Goal: Task Accomplishment & Management: Use online tool/utility

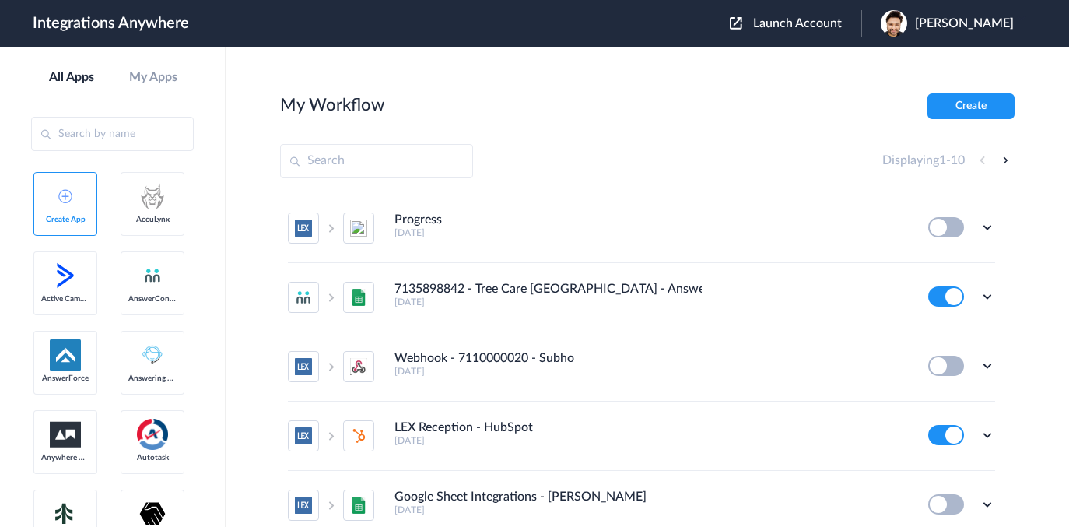
click at [772, 18] on span "Launch Account" at bounding box center [797, 23] width 89 height 12
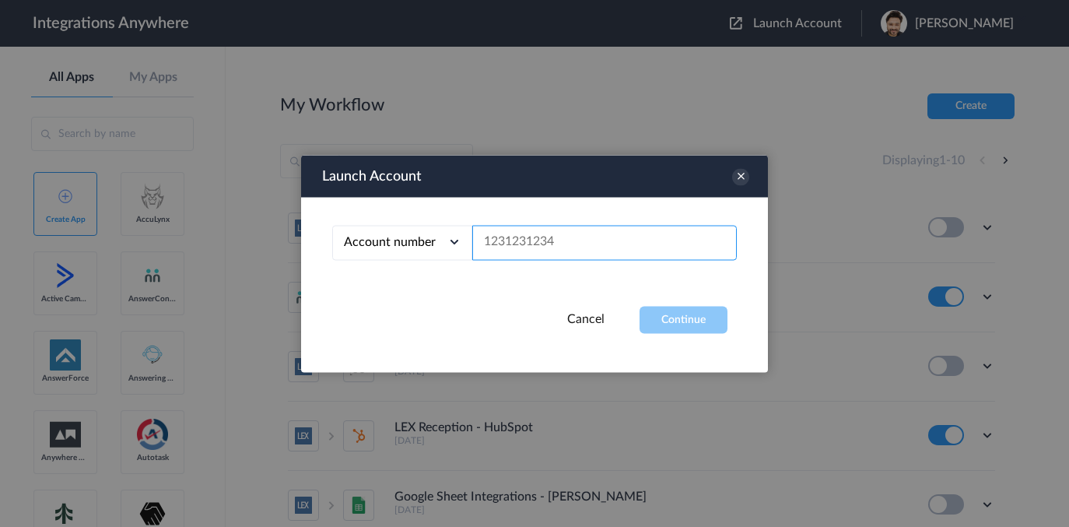
click at [528, 247] on input "text" at bounding box center [604, 242] width 265 height 35
paste input "3369414148"
type input "3369414148"
click at [679, 318] on button "Continue" at bounding box center [684, 319] width 88 height 27
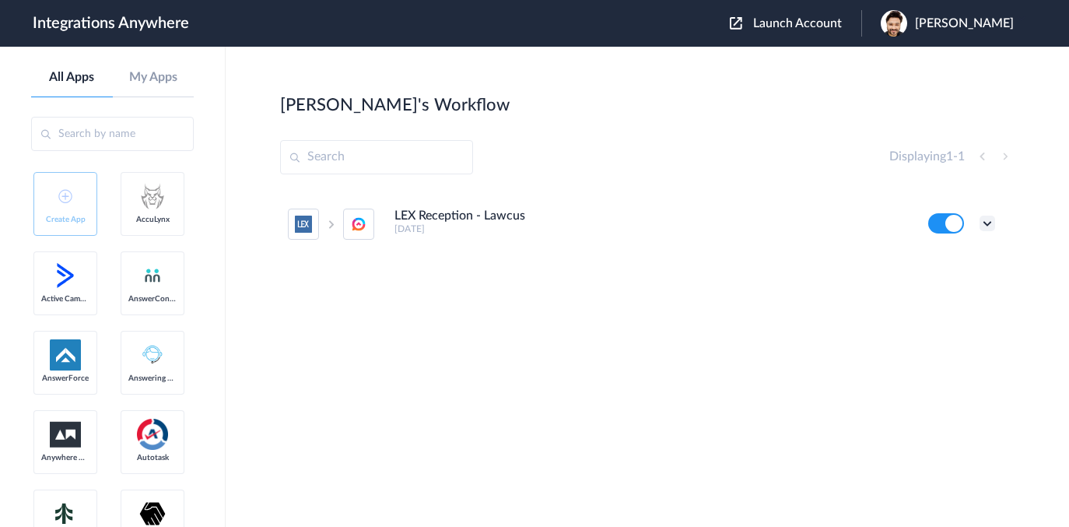
click at [990, 219] on icon at bounding box center [988, 224] width 16 height 16
click at [942, 290] on link "Task history" at bounding box center [943, 287] width 75 height 11
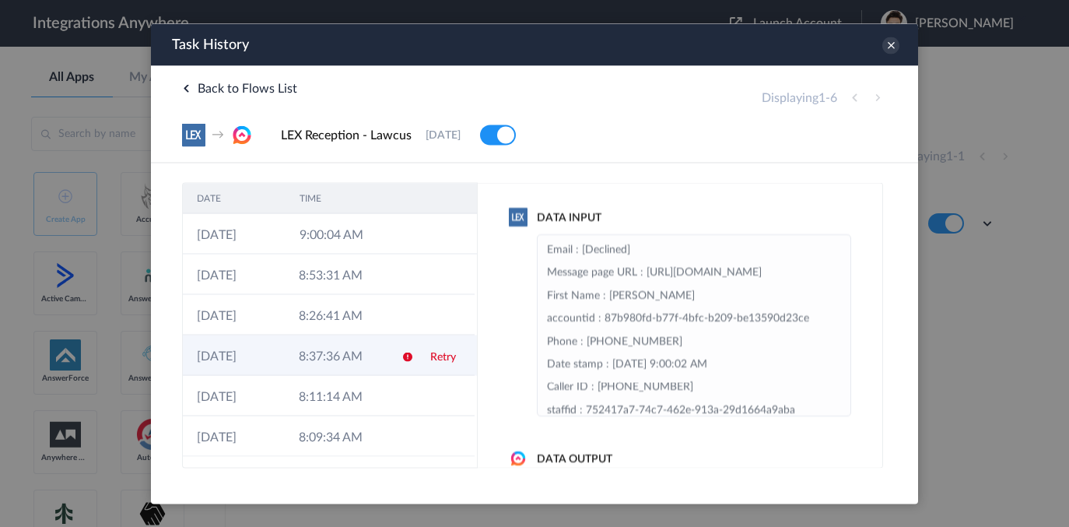
click at [376, 361] on td "8:37:36 AM" at bounding box center [336, 355] width 102 height 40
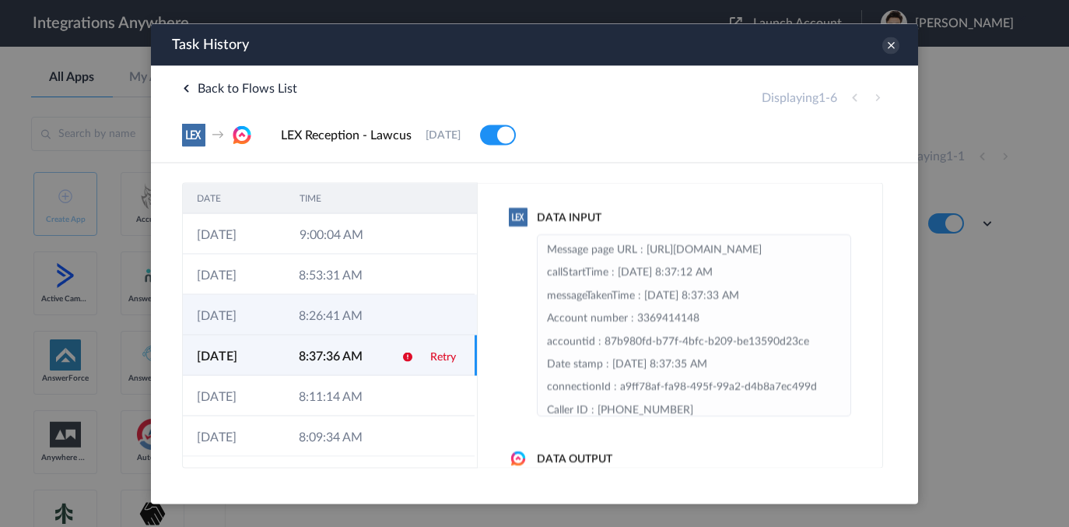
click at [378, 317] on td "8:26:41 AM" at bounding box center [336, 314] width 102 height 40
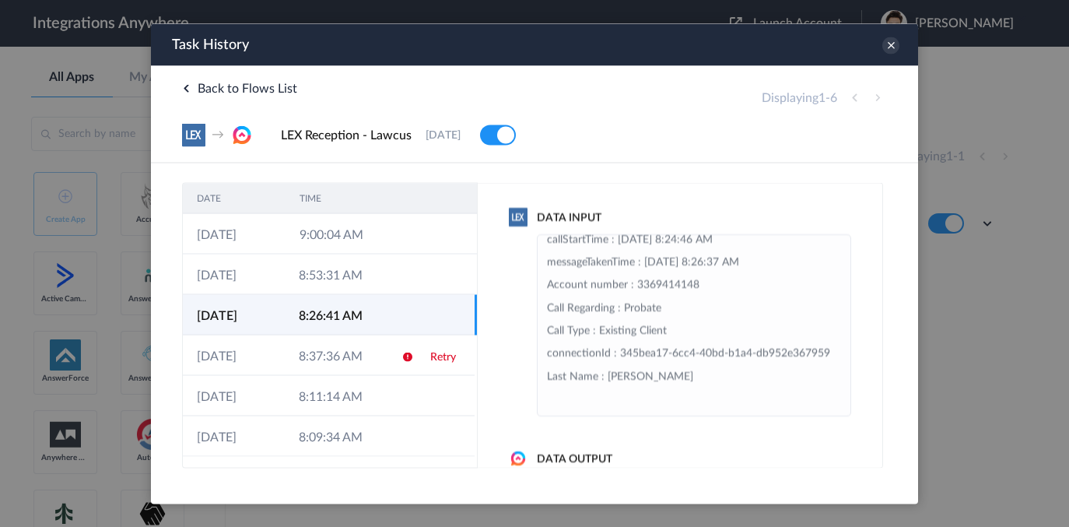
scroll to position [342, 0]
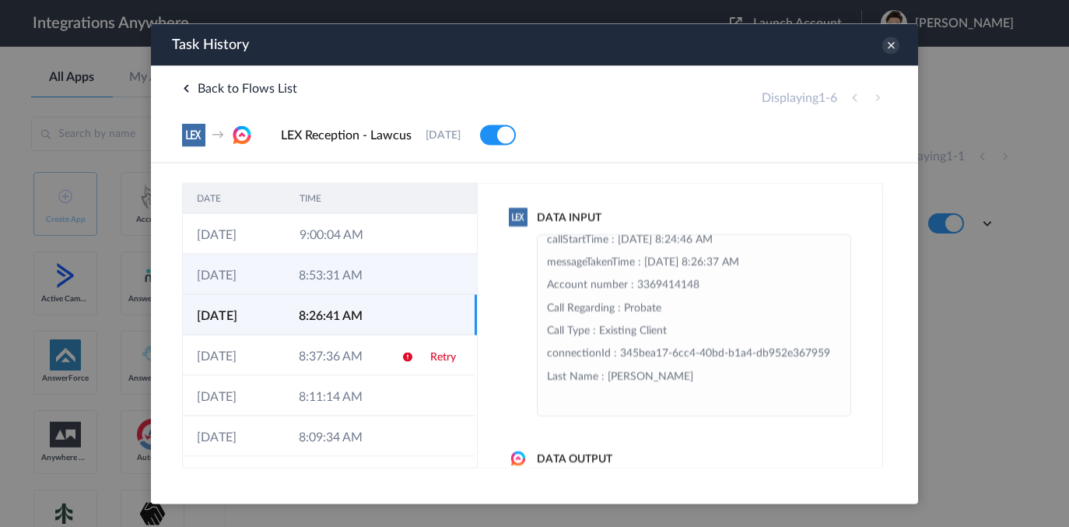
click at [384, 279] on td "8:53:31 AM" at bounding box center [336, 274] width 102 height 40
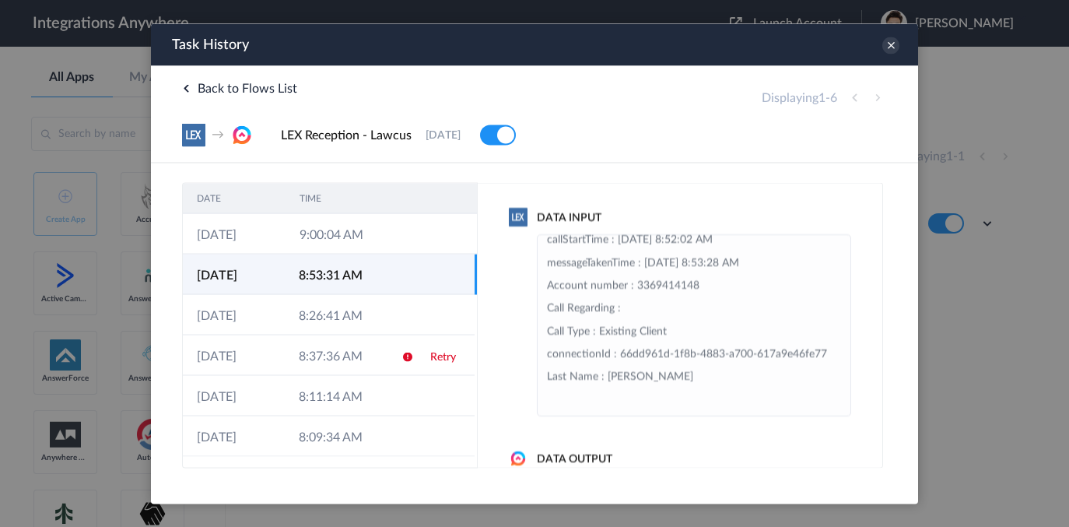
scroll to position [319, 0]
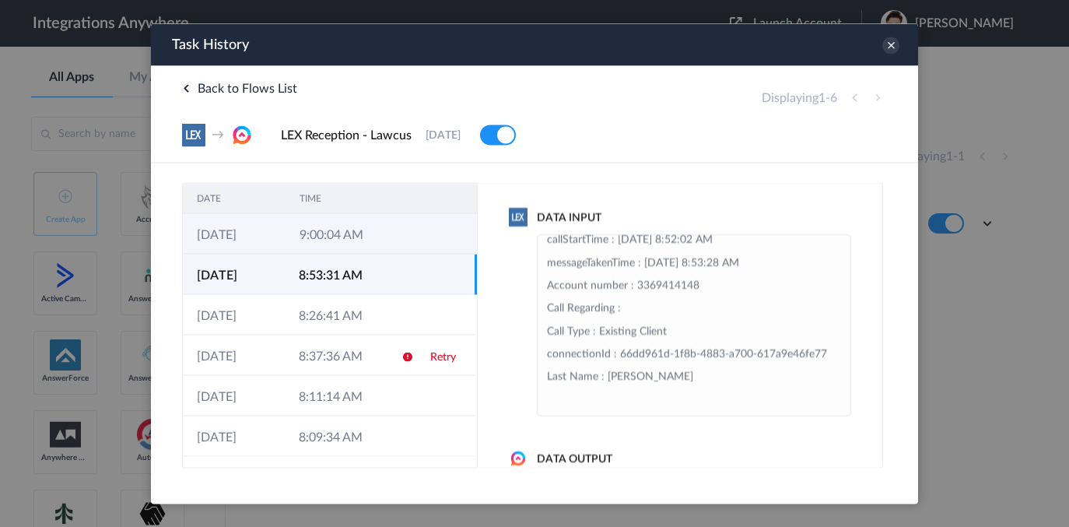
click at [384, 232] on td "9:00:04 AM" at bounding box center [337, 233] width 103 height 40
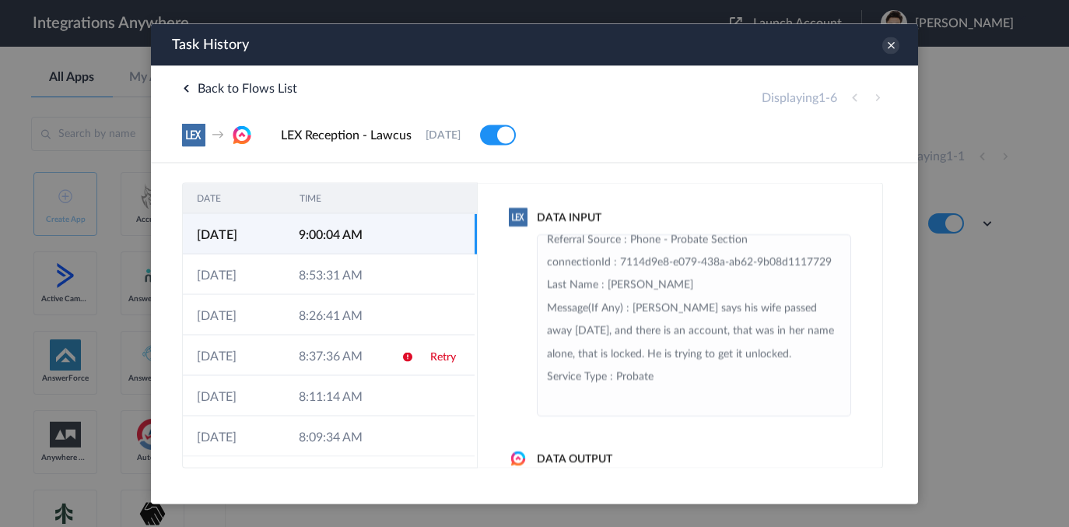
scroll to position [433, 0]
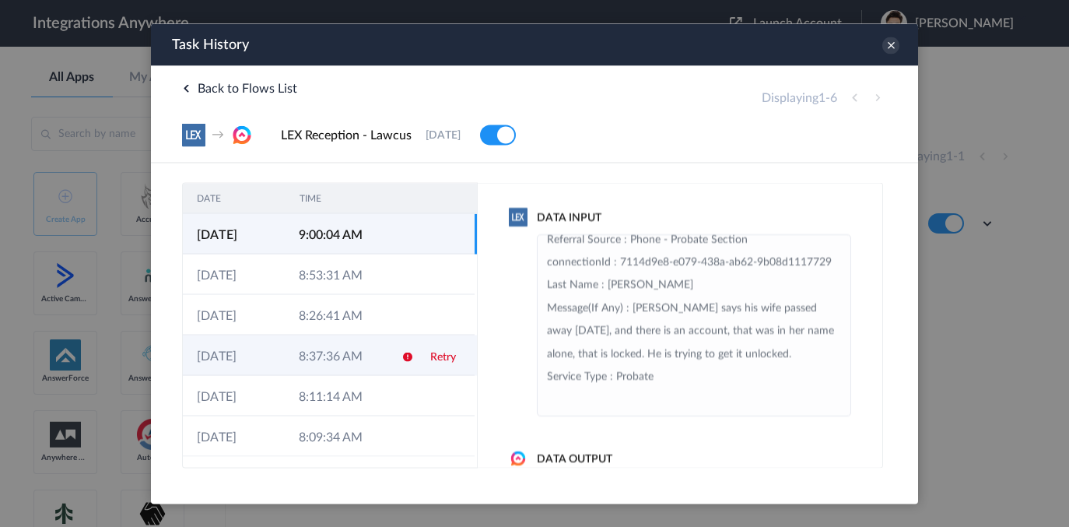
click at [388, 354] on td at bounding box center [403, 355] width 30 height 40
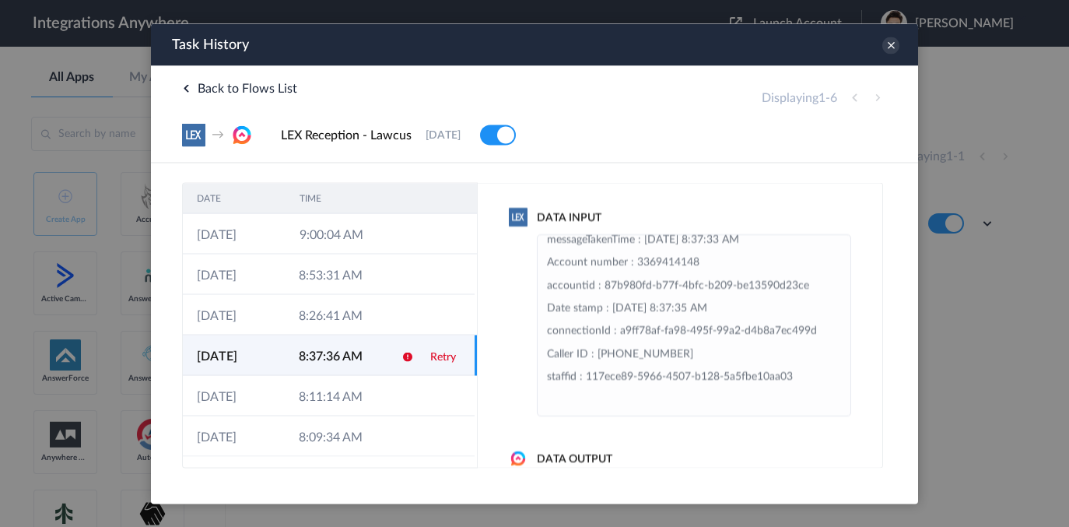
scroll to position [159, 0]
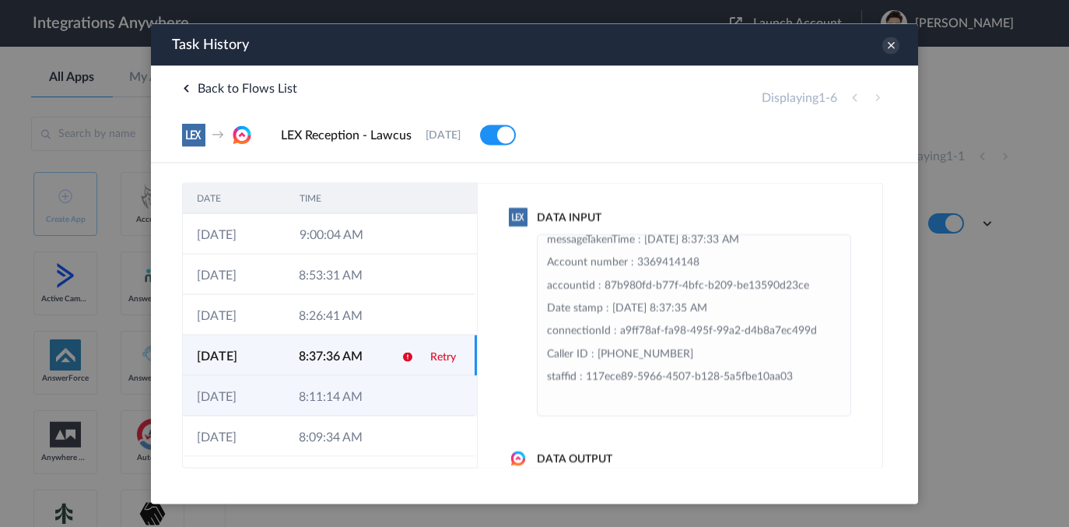
click at [398, 394] on td at bounding box center [403, 395] width 30 height 40
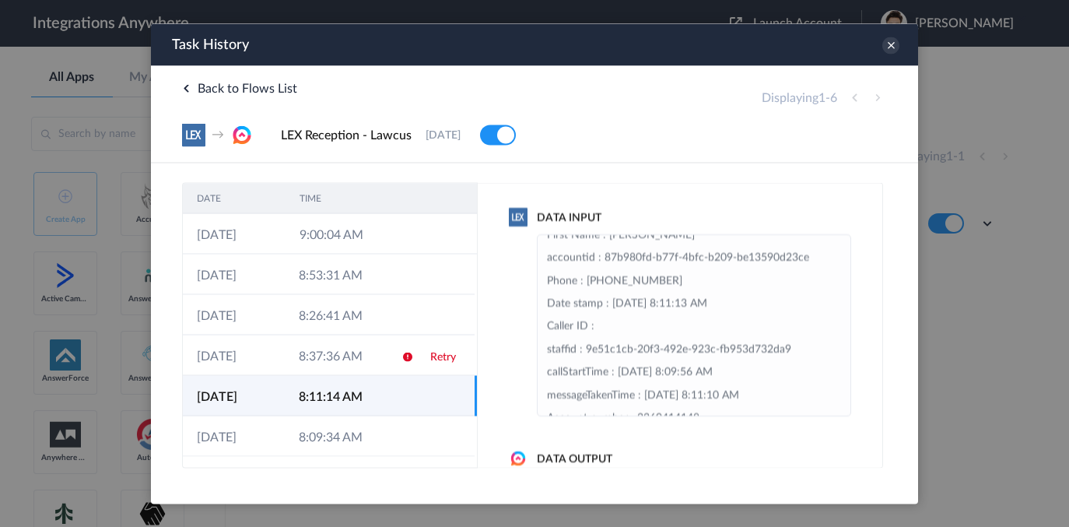
scroll to position [0, 0]
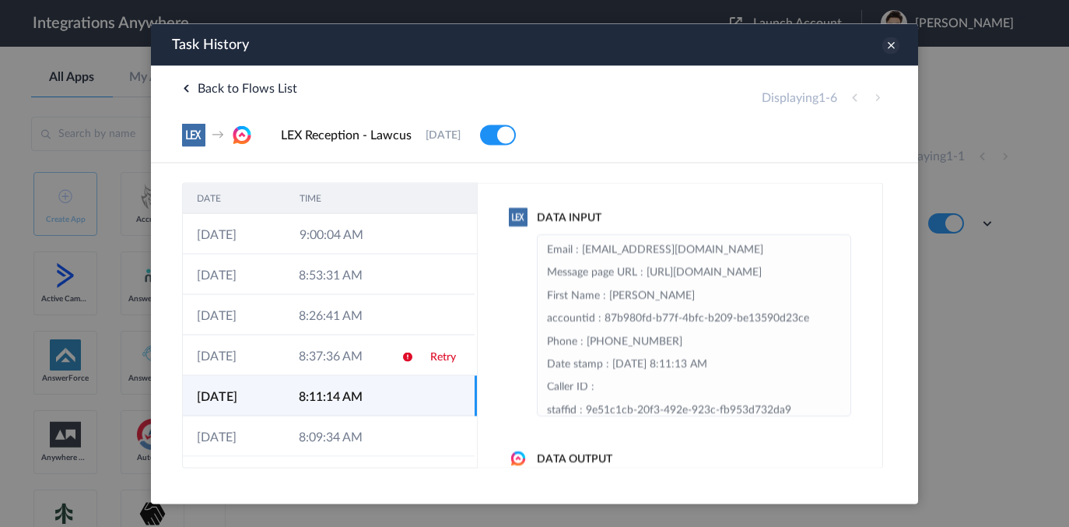
click at [892, 45] on icon at bounding box center [890, 45] width 17 height 17
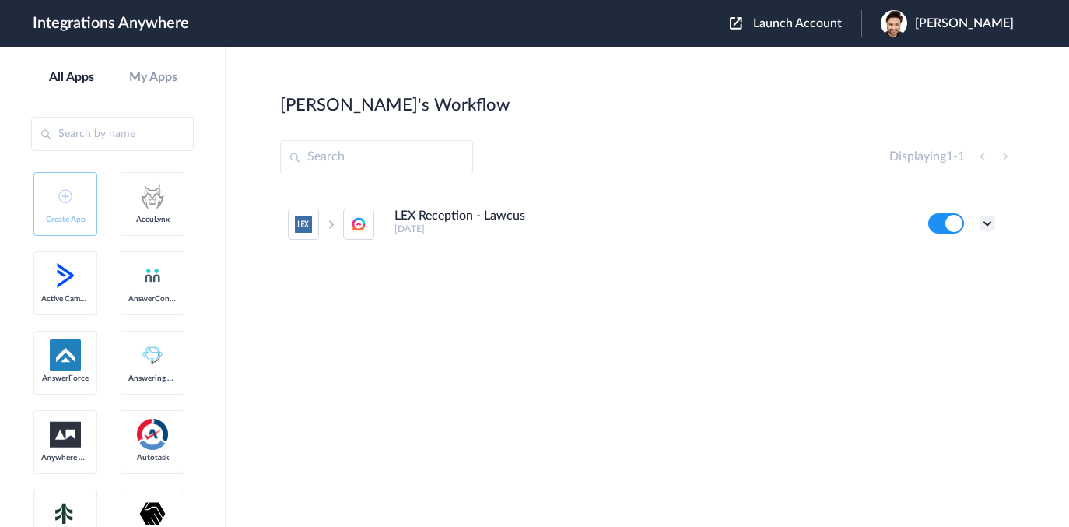
click at [986, 223] on icon at bounding box center [988, 224] width 16 height 16
click at [942, 259] on link "Edit" at bounding box center [924, 259] width 37 height 11
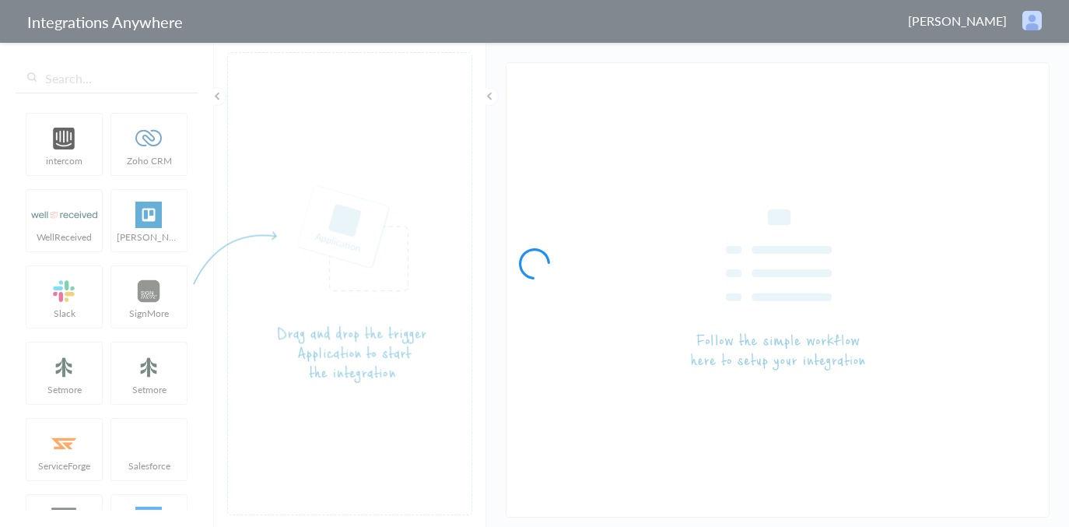
type input "LEX Reception - Lawcus"
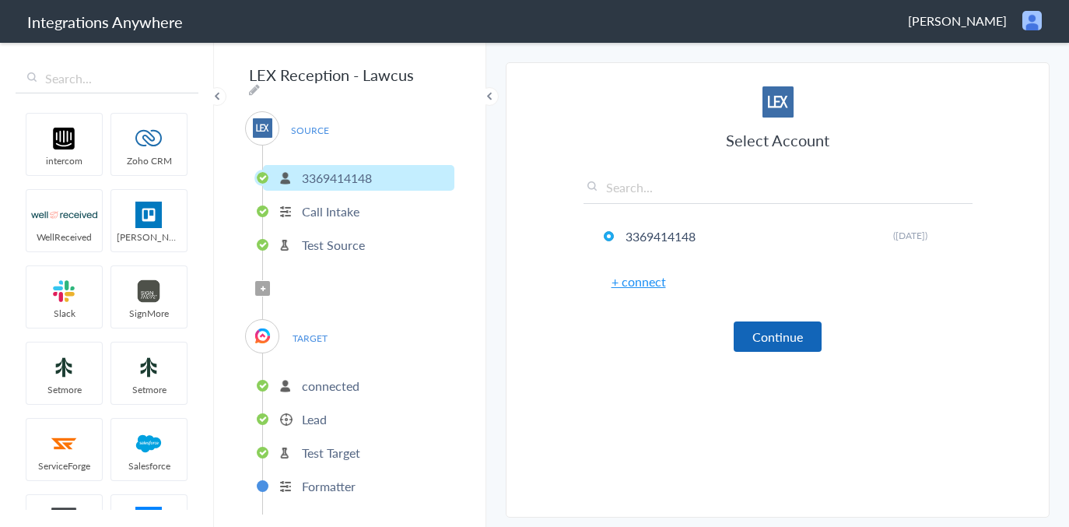
click at [763, 341] on button "Continue" at bounding box center [778, 336] width 88 height 30
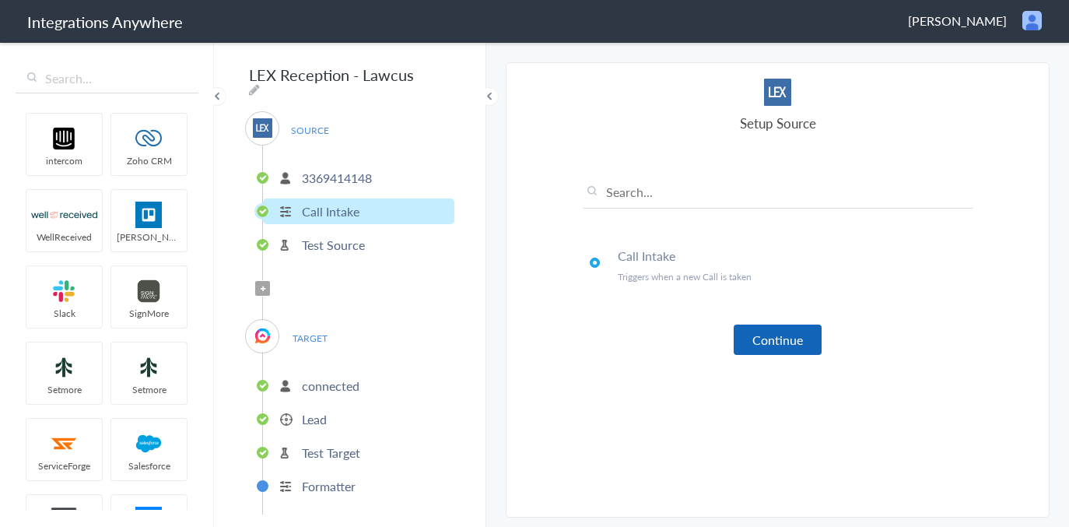
click at [768, 340] on button "Continue" at bounding box center [778, 340] width 88 height 30
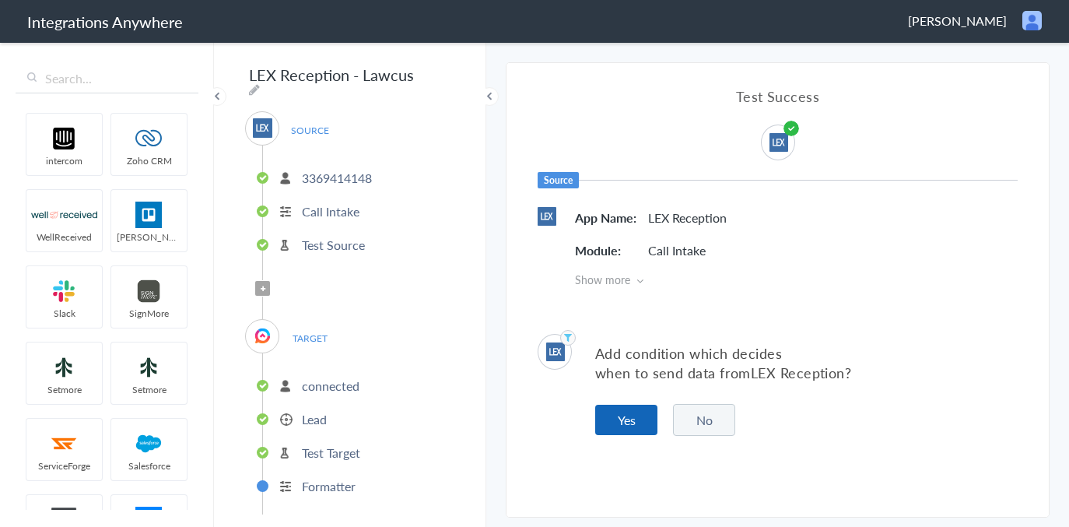
click at [636, 413] on button "Yes" at bounding box center [626, 420] width 62 height 30
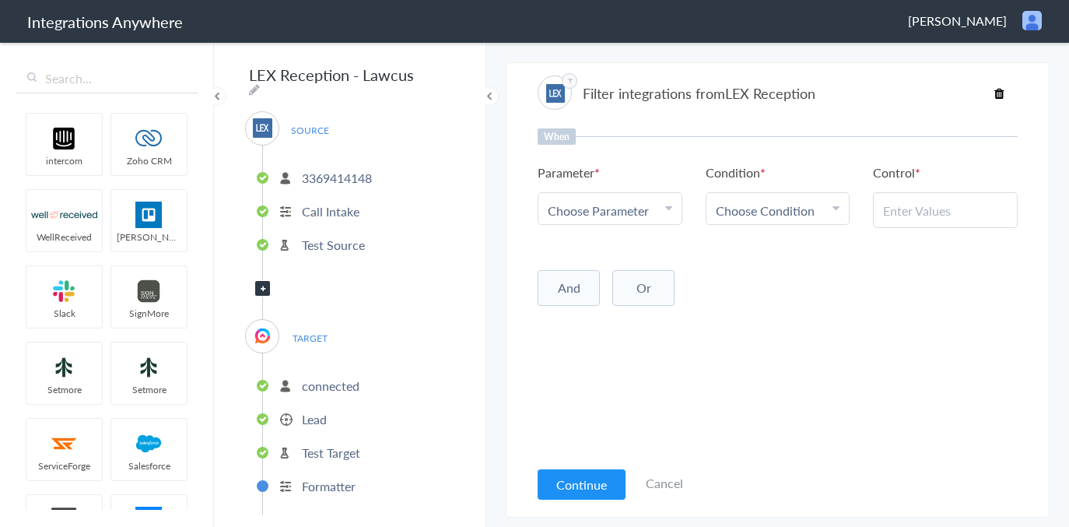
click at [568, 214] on span "Choose Parameter" at bounding box center [598, 211] width 101 height 18
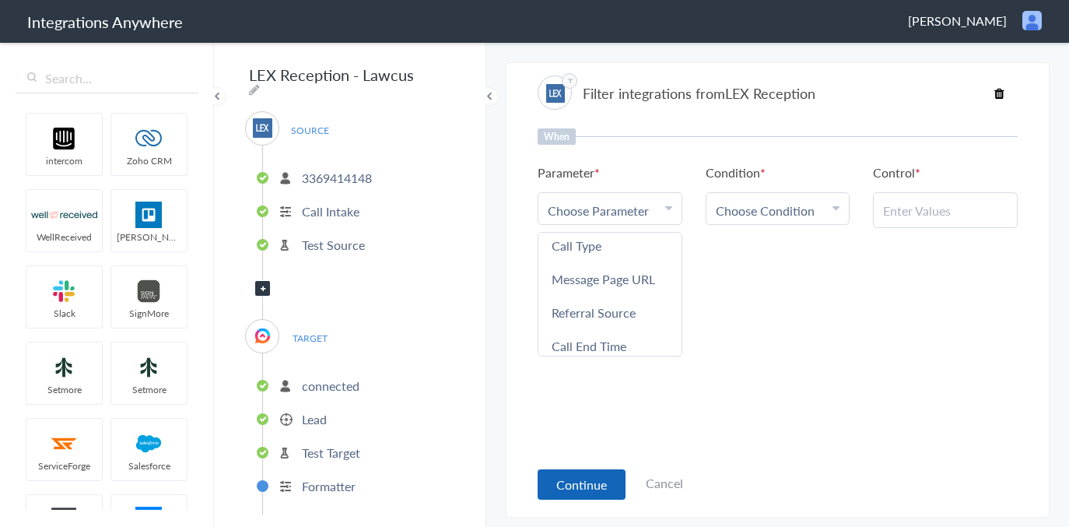
click at [585, 478] on button "Continue" at bounding box center [582, 484] width 88 height 30
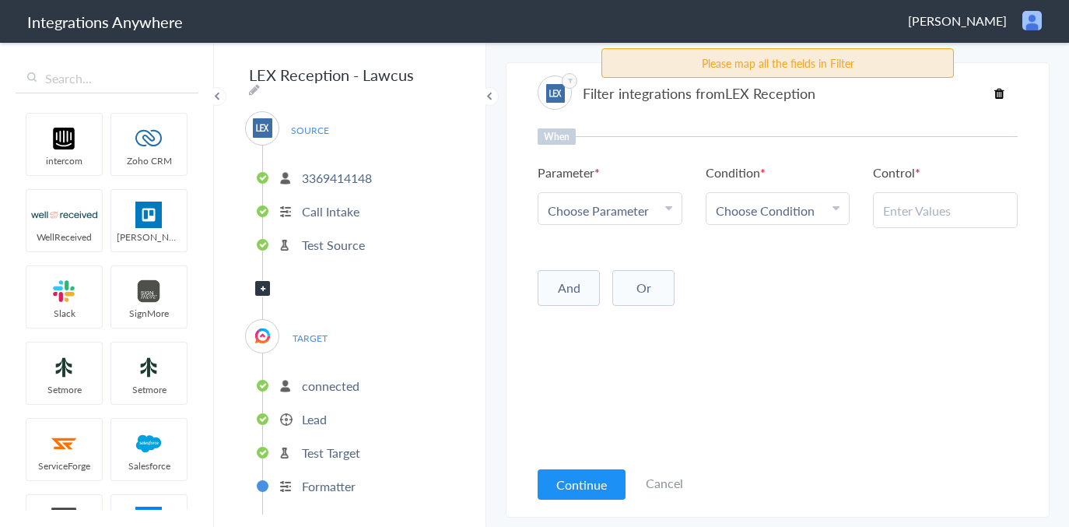
drag, startPoint x: 639, startPoint y: 489, endPoint x: 650, endPoint y: 490, distance: 11.0
click at [645, 489] on div "Continue Cancel" at bounding box center [611, 482] width 146 height 33
click at [654, 486] on link "Cancel" at bounding box center [664, 483] width 37 height 18
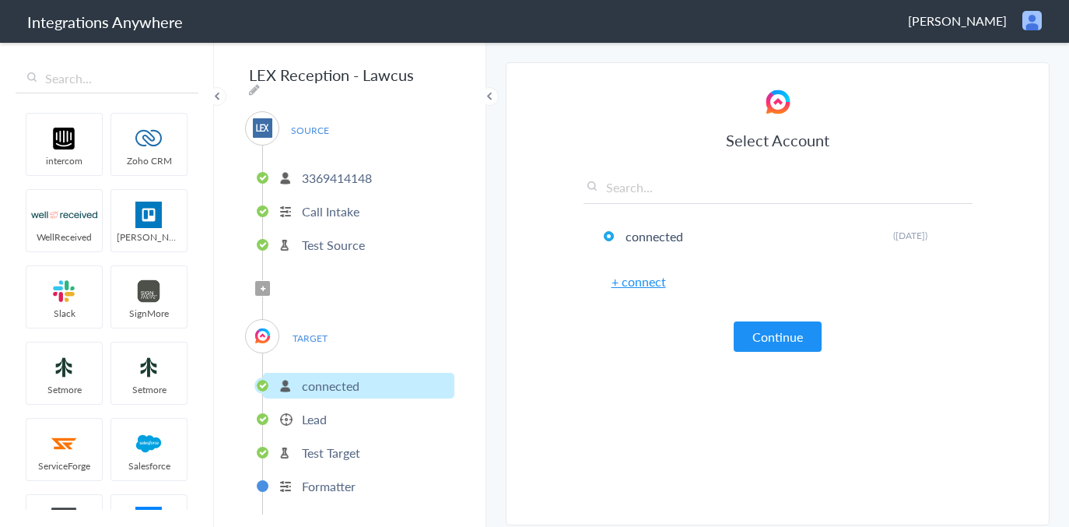
click at [659, 484] on article "Select Account connected Rename Delete ([DATE]) + connect Continue Setup Target…" at bounding box center [778, 297] width 389 height 423
click at [790, 330] on button "Continue" at bounding box center [778, 336] width 88 height 30
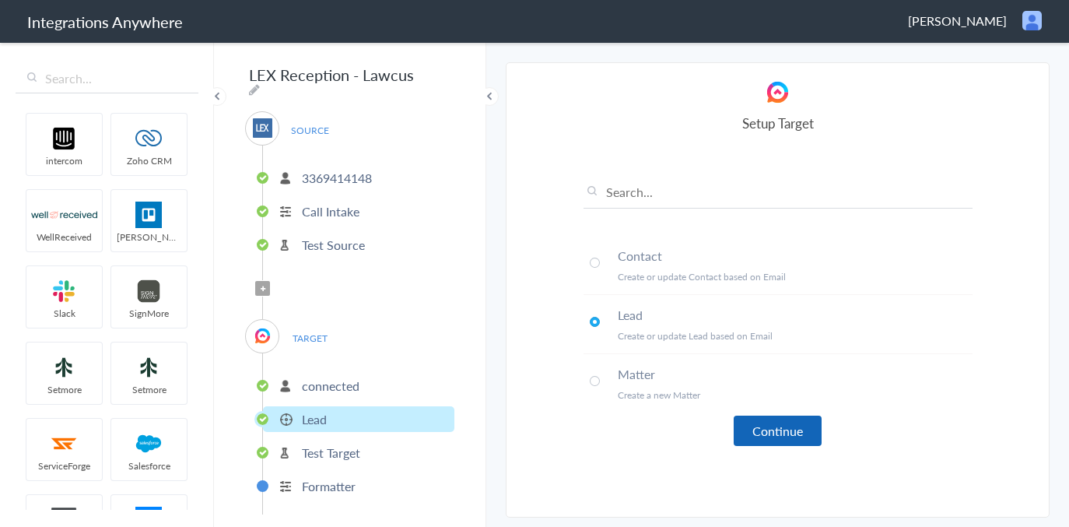
click at [796, 426] on button "Continue" at bounding box center [778, 431] width 88 height 30
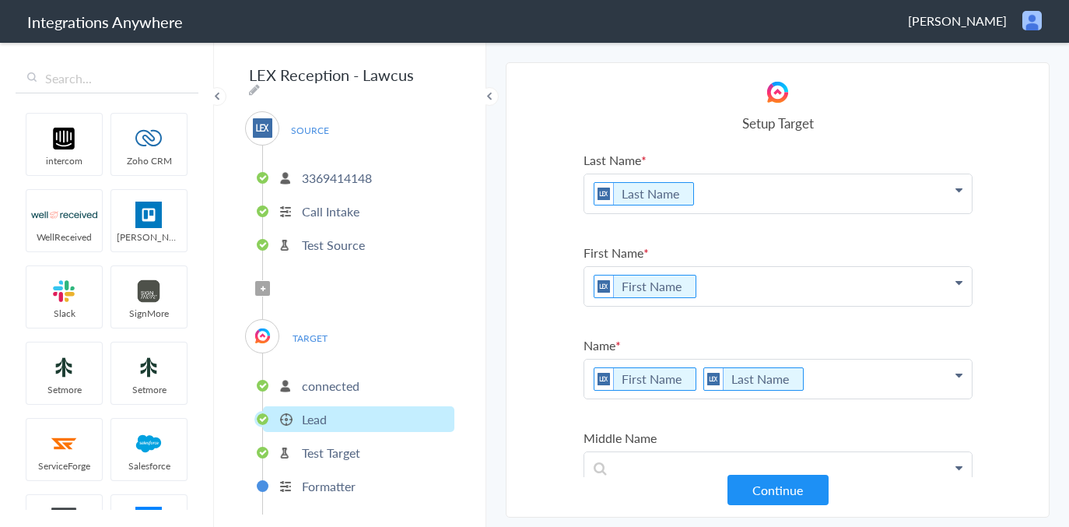
scroll to position [0, 0]
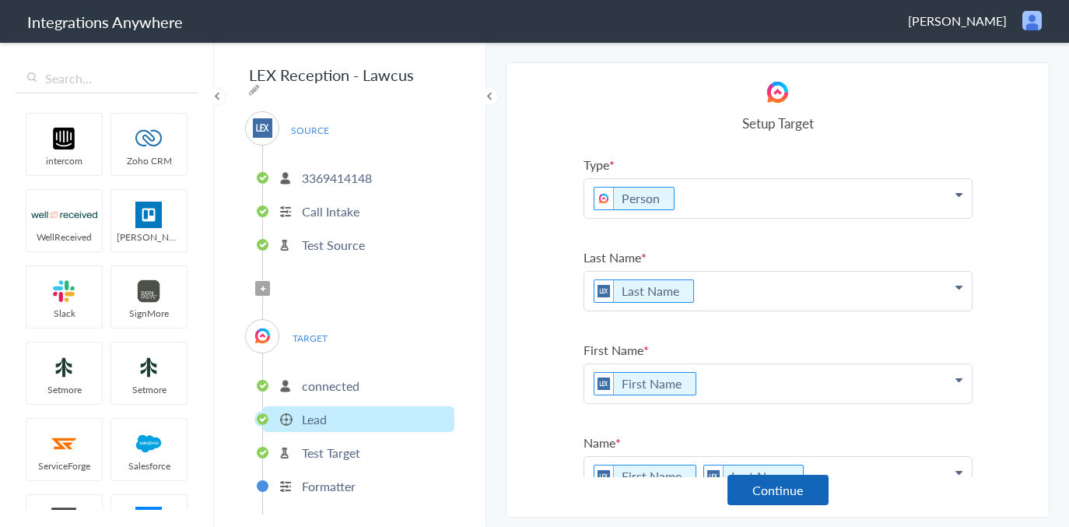
click at [812, 486] on button "Continue" at bounding box center [778, 490] width 101 height 30
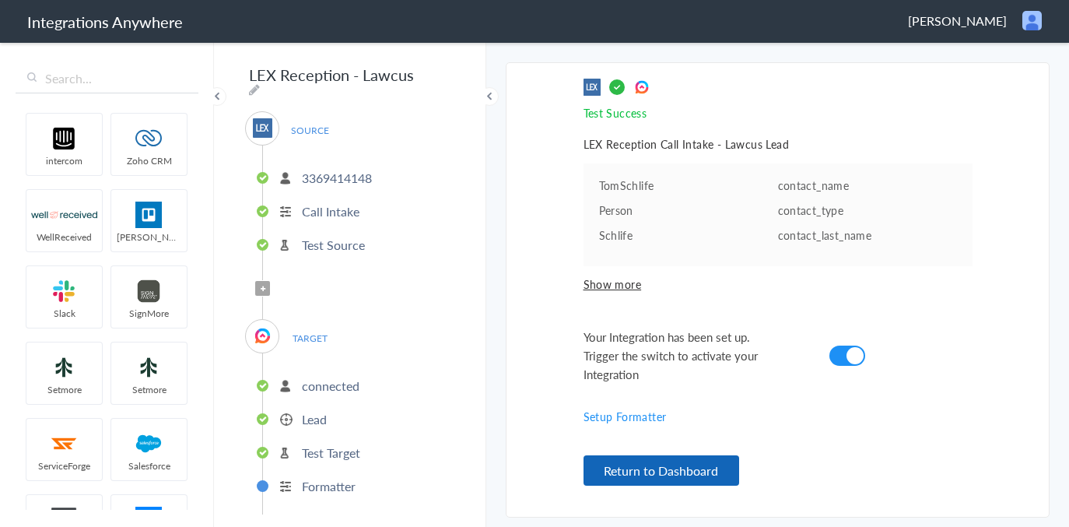
click at [700, 468] on button "Return to Dashboard" at bounding box center [662, 470] width 156 height 30
